Goal: Transaction & Acquisition: Purchase product/service

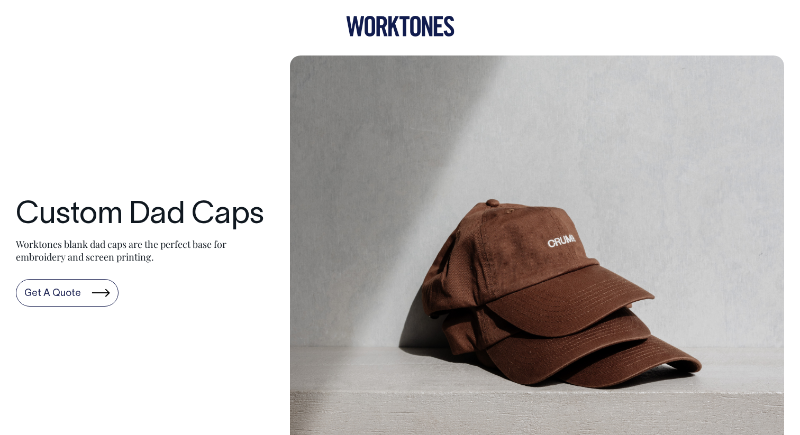
click at [88, 292] on link "Get A Quote" at bounding box center [67, 292] width 103 height 27
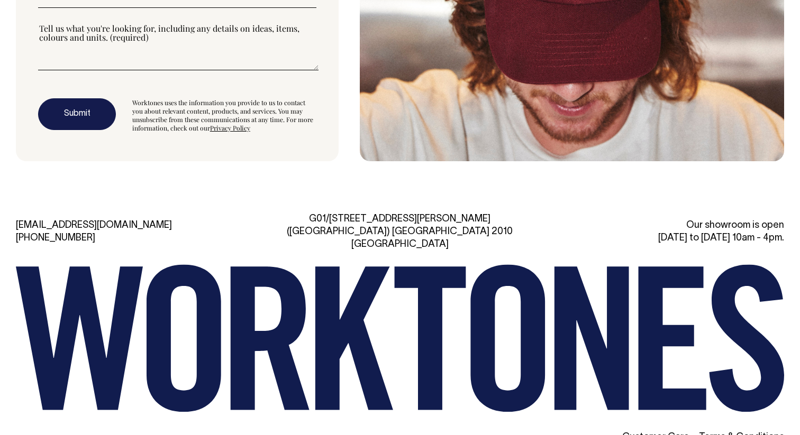
scroll to position [3104, 0]
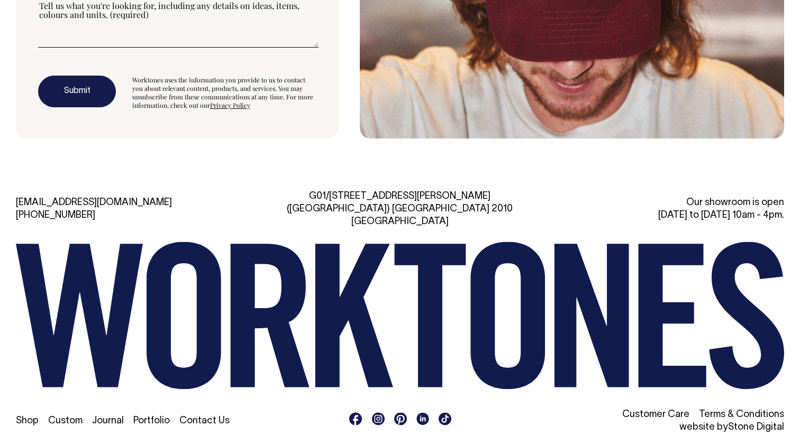
click at [26, 417] on link "Shop" at bounding box center [27, 421] width 23 height 9
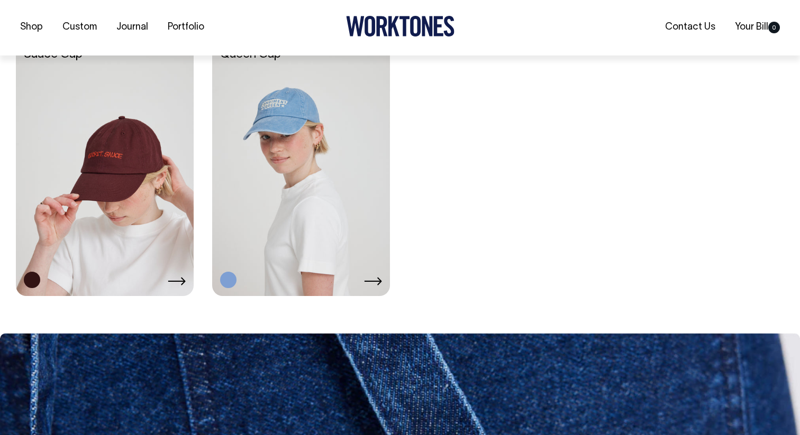
scroll to position [1994, 0]
click at [38, 280] on link at bounding box center [32, 279] width 16 height 16
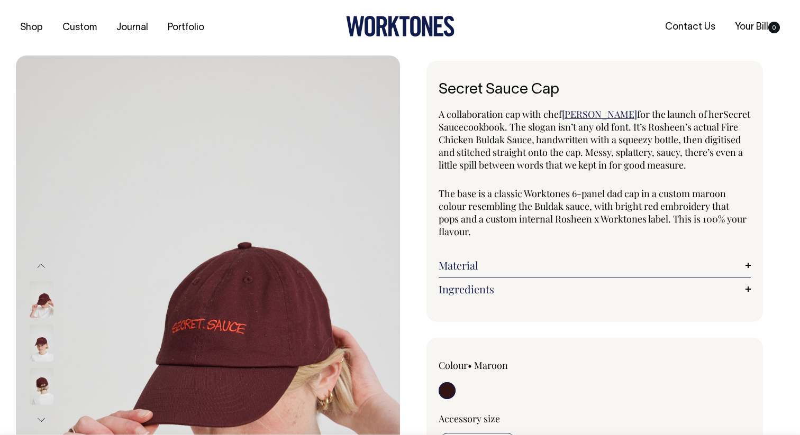
radio input "true"
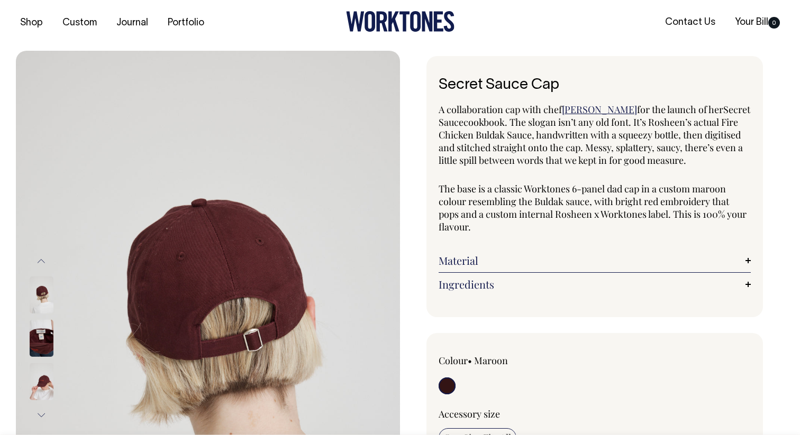
scroll to position [5, 0]
click at [43, 388] on img at bounding box center [42, 381] width 24 height 37
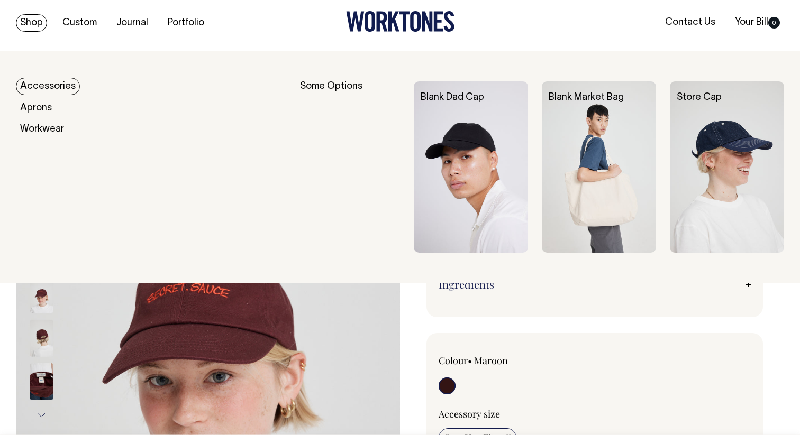
click at [479, 143] on img at bounding box center [471, 166] width 114 height 171
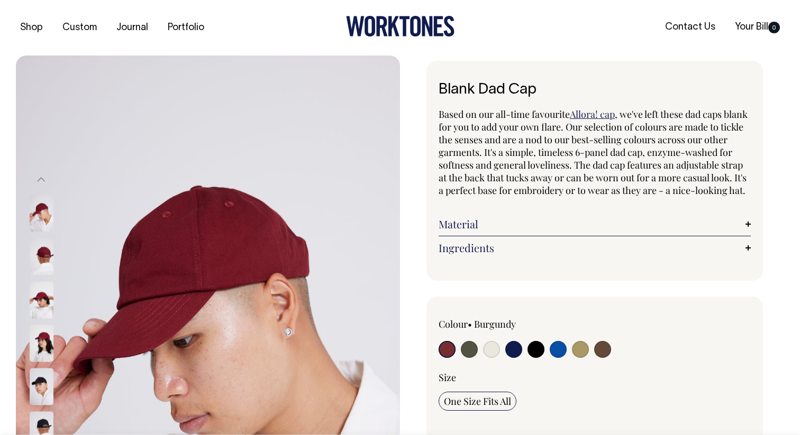
click at [579, 358] on input "radio" at bounding box center [580, 349] width 17 height 17
radio input "true"
select select "Washed Khaki"
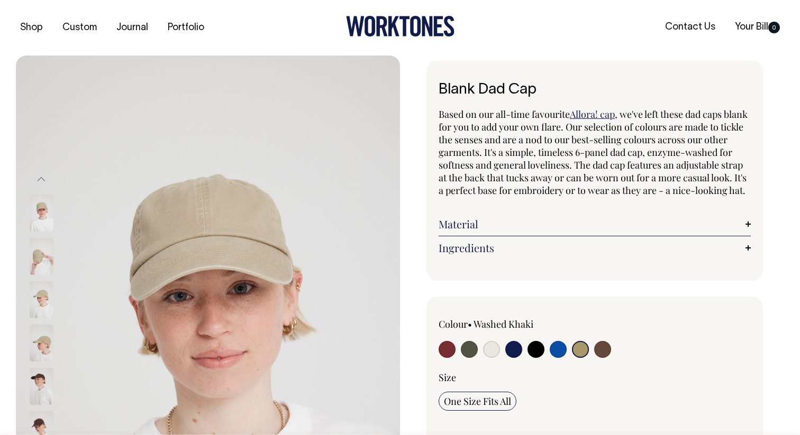
click at [602, 358] on input "radio" at bounding box center [602, 349] width 17 height 17
radio input "true"
select select "Espresso"
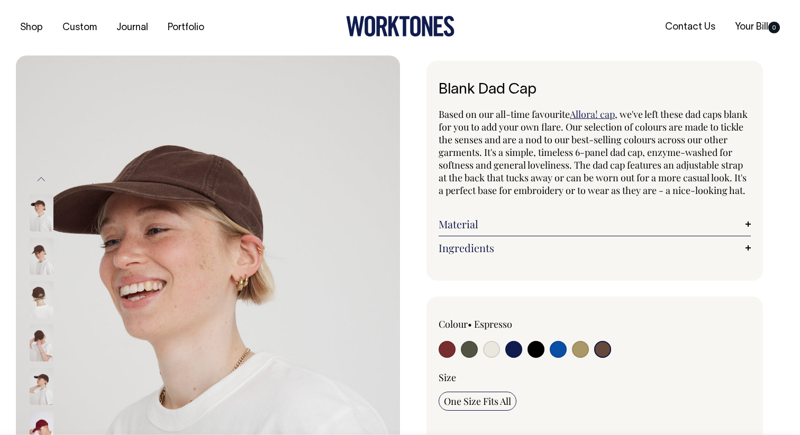
click at [583, 358] on input "radio" at bounding box center [580, 349] width 17 height 17
radio input "true"
select select "Washed Khaki"
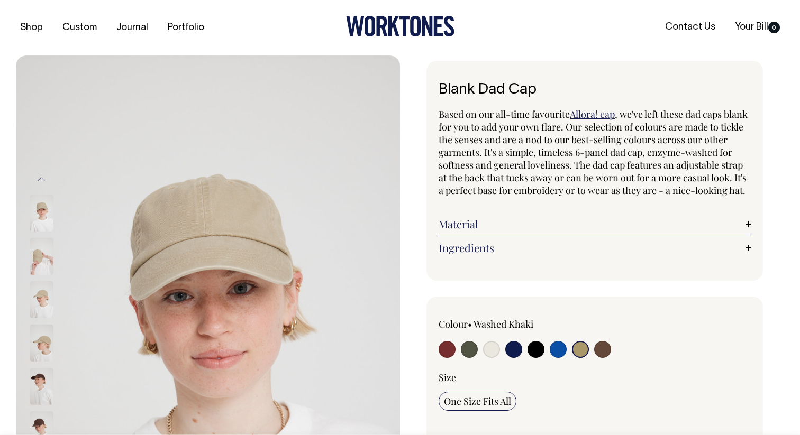
click at [535, 358] on input "radio" at bounding box center [535, 349] width 17 height 17
radio input "true"
select select "Black"
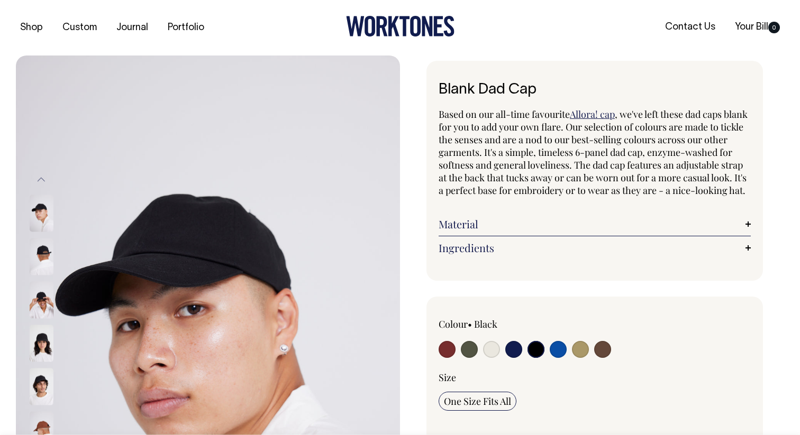
click at [485, 358] on input "radio" at bounding box center [491, 349] width 17 height 17
radio input "true"
select select "Natural"
